Goal: Obtain resource: Download file/media

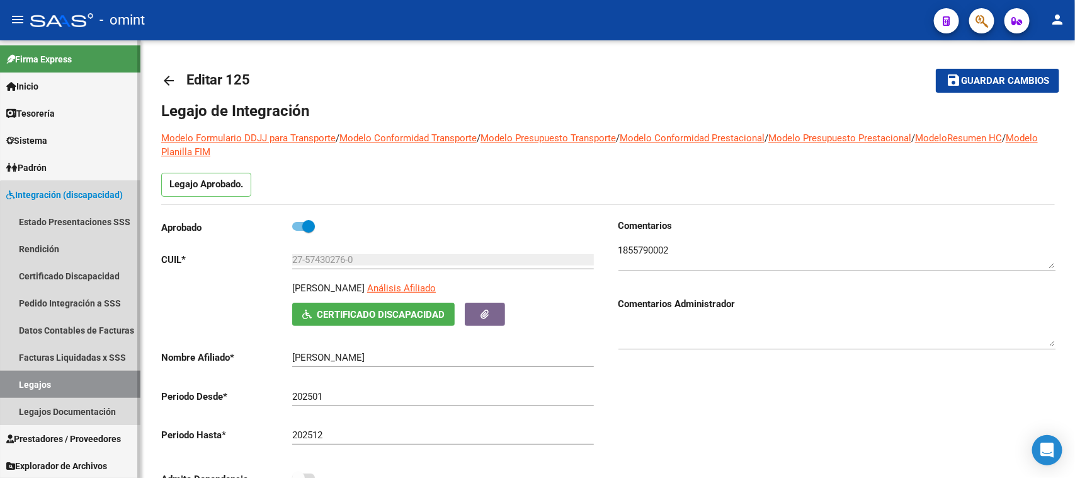
click at [73, 379] on link "Legajos" at bounding box center [70, 383] width 140 height 27
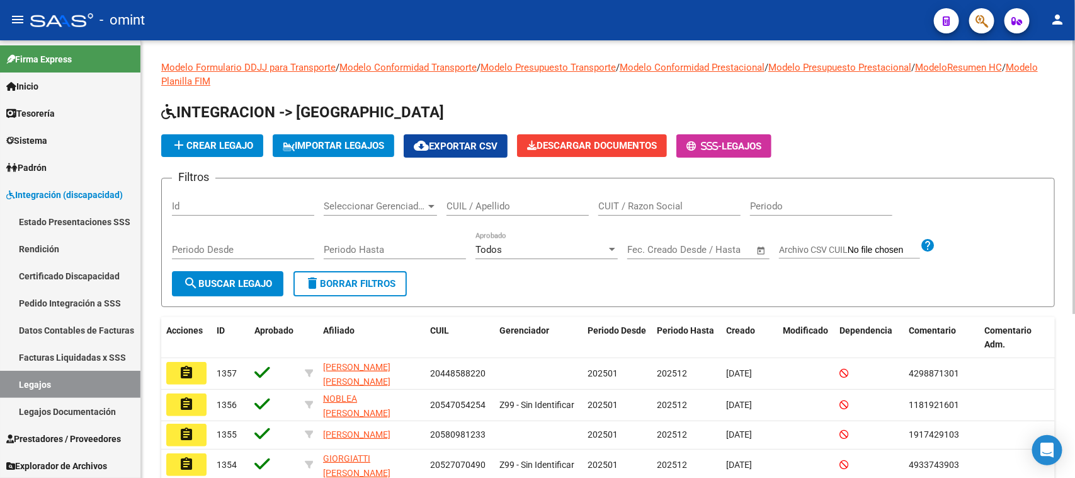
click at [629, 198] on div "CUIT / Razon Social" at bounding box center [669, 201] width 142 height 27
paste input "27306537879"
type input "27306537879"
click at [203, 282] on span "search Buscar Legajo" at bounding box center [227, 283] width 89 height 11
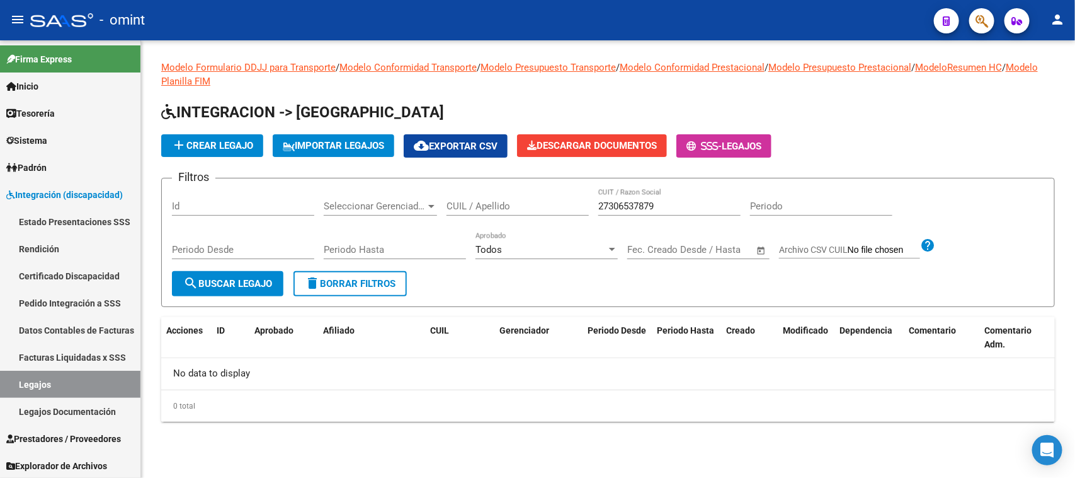
click at [653, 213] on div "27306537879 CUIT / Razon Social" at bounding box center [669, 201] width 142 height 27
click at [101, 374] on link "Legajos" at bounding box center [70, 383] width 140 height 27
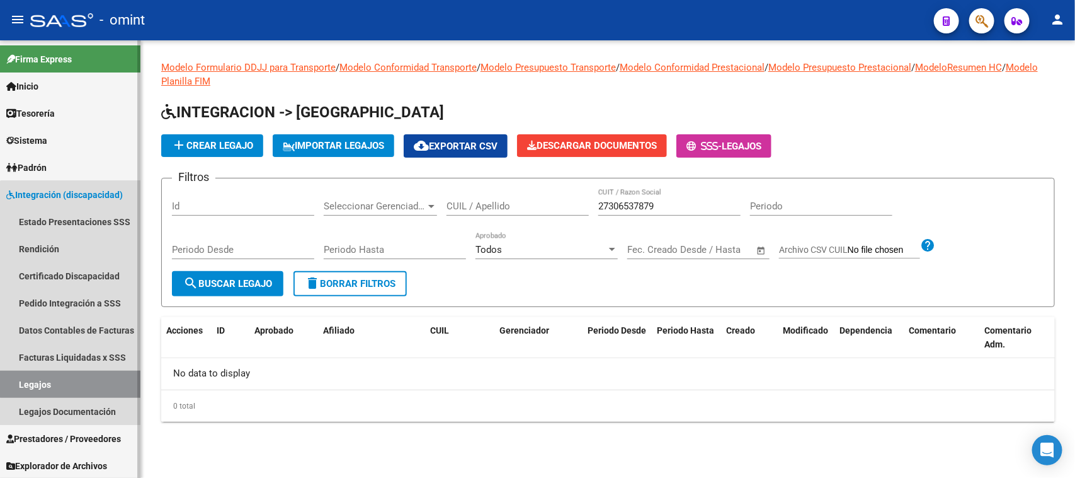
click at [86, 381] on link "Legajos" at bounding box center [70, 383] width 140 height 27
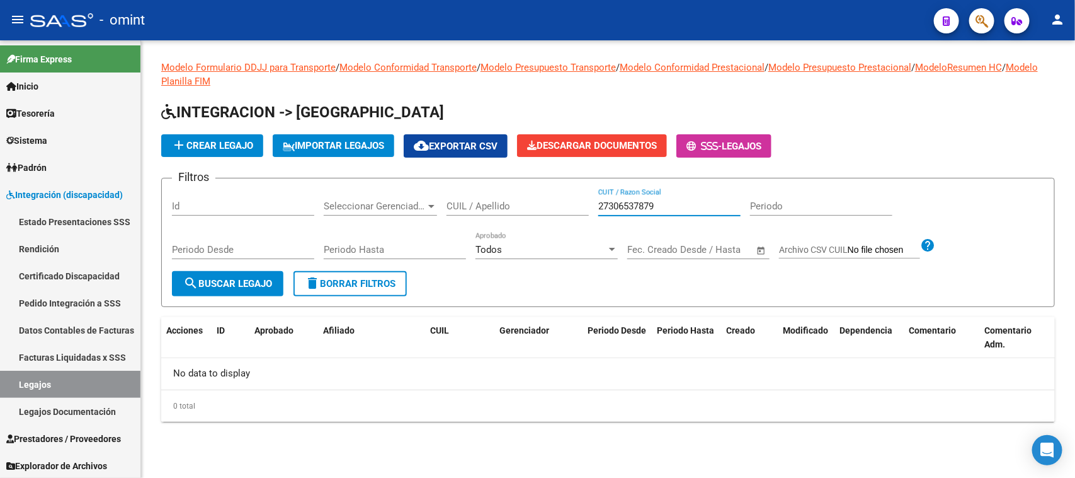
drag, startPoint x: 663, startPoint y: 200, endPoint x: 505, endPoint y: 203, distance: 158.8
click at [505, 203] on div "Filtros Id Seleccionar Gerenciador Seleccionar Gerenciador CUIL / Apellido 2730…" at bounding box center [608, 229] width 872 height 83
click at [534, 205] on input "CUIL / Apellido" at bounding box center [518, 205] width 142 height 11
type input "mauce"
click at [287, 283] on form "Filtros Id Seleccionar Gerenciador Seleccionar Gerenciador mauce CUIL / Apellid…" at bounding box center [608, 242] width 894 height 129
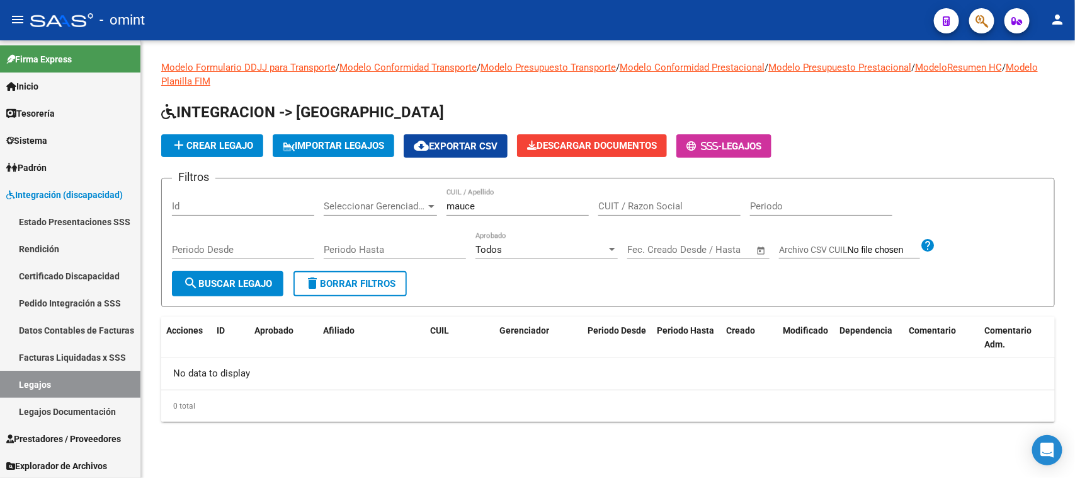
click at [272, 284] on span "search Buscar Legajo" at bounding box center [227, 283] width 89 height 11
click at [101, 352] on link "Facturas Liquidadas x SSS" at bounding box center [70, 356] width 140 height 27
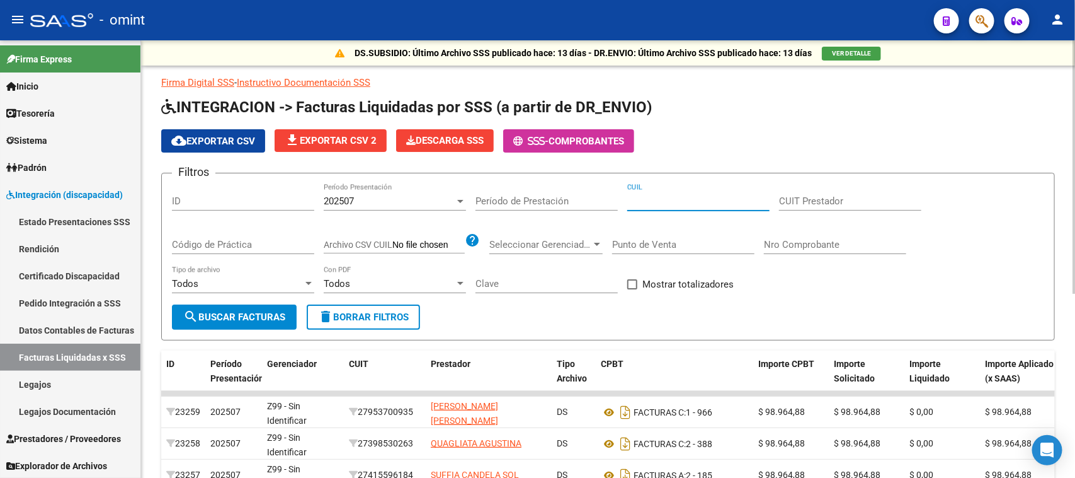
click at [660, 197] on input "CUIL" at bounding box center [698, 200] width 142 height 11
paste input "20-47756742-9"
type input "20-47756742-9"
click at [398, 196] on div "202507" at bounding box center [389, 200] width 131 height 11
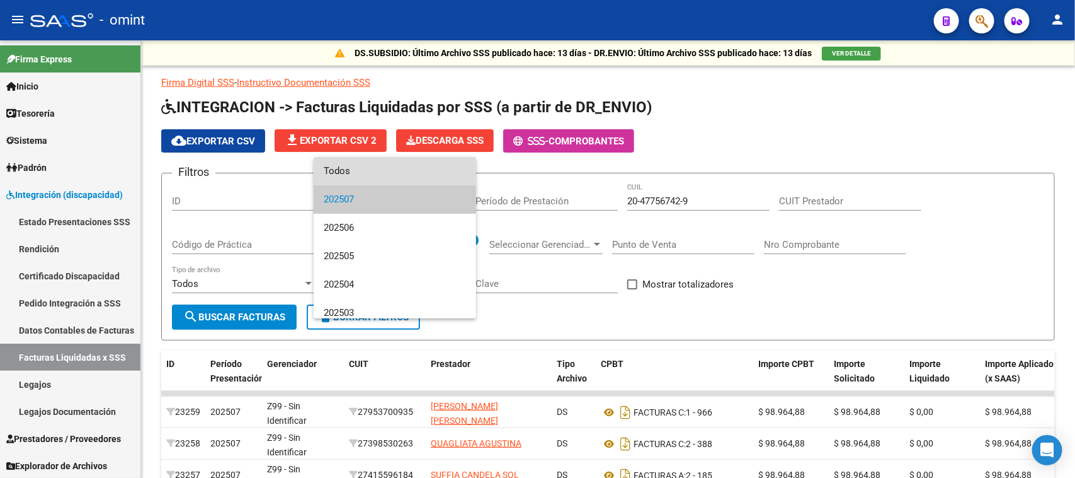
click at [404, 174] on span "Todos" at bounding box center [395, 171] width 142 height 28
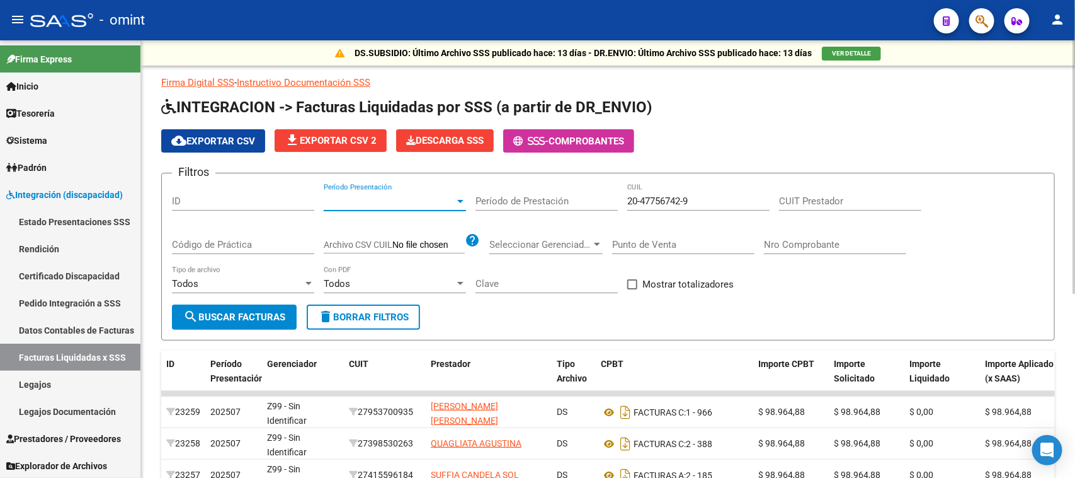
click at [275, 306] on button "search Buscar Facturas" at bounding box center [234, 316] width 125 height 25
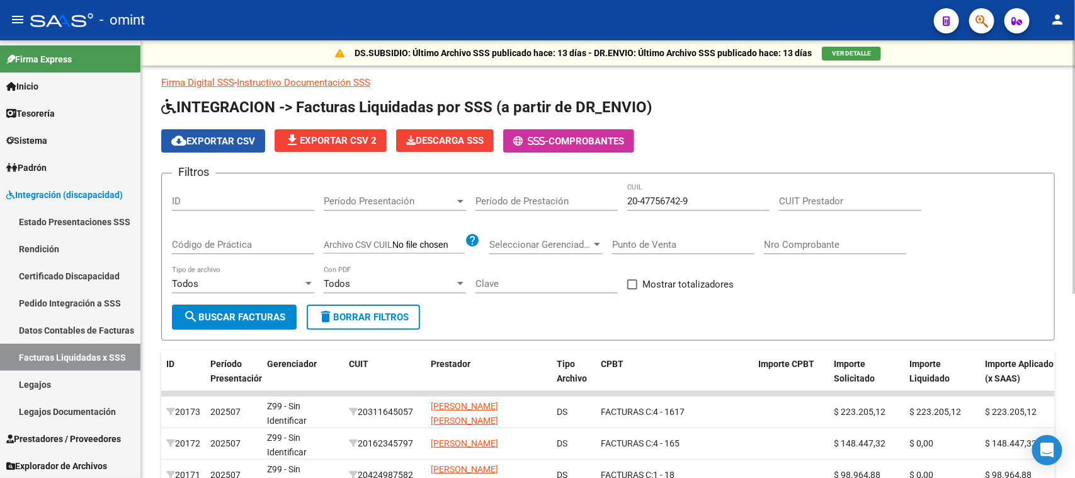
click at [224, 135] on span "cloud_download Exportar CSV" at bounding box center [213, 140] width 84 height 11
